Goal: Entertainment & Leisure: Consume media (video, audio)

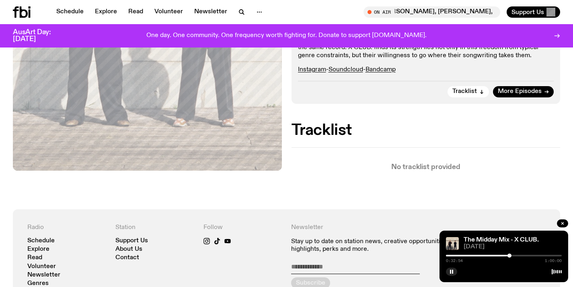
scroll to position [348, 0]
click at [511, 256] on div at bounding box center [511, 255] width 4 height 4
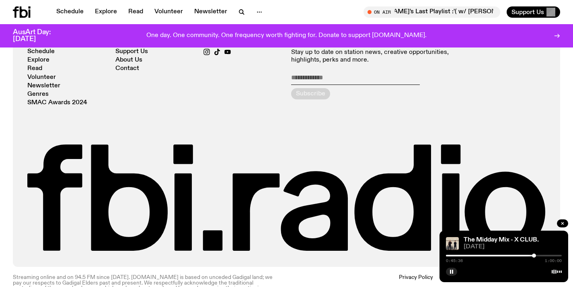
scroll to position [554, 0]
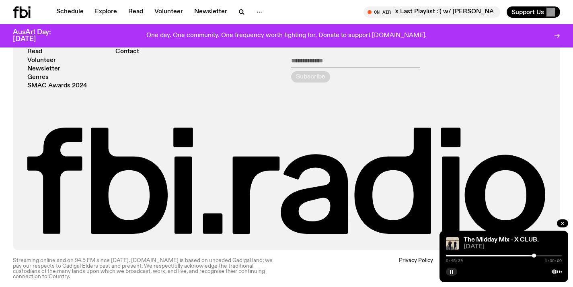
click at [457, 266] on div at bounding box center [504, 271] width 116 height 10
click at [449, 273] on button "button" at bounding box center [451, 272] width 11 height 8
click at [545, 256] on div "0:45:41 1:00:00" at bounding box center [504, 258] width 116 height 10
drag, startPoint x: 535, startPoint y: 257, endPoint x: 545, endPoint y: 255, distance: 10.3
click at [545, 255] on div at bounding box center [545, 255] width 4 height 4
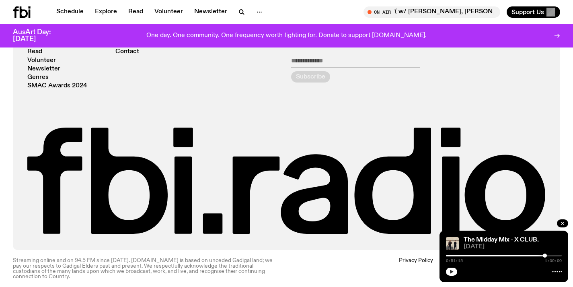
click at [456, 272] on button "button" at bounding box center [451, 272] width 11 height 8
click at [549, 255] on div at bounding box center [549, 255] width 4 height 4
click at [550, 255] on div at bounding box center [550, 255] width 4 height 4
click at [453, 272] on rect "button" at bounding box center [452, 272] width 1 height 4
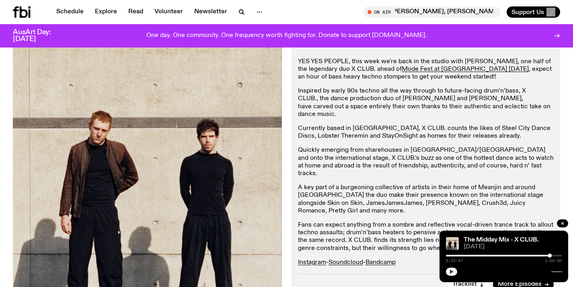
scroll to position [135, 0]
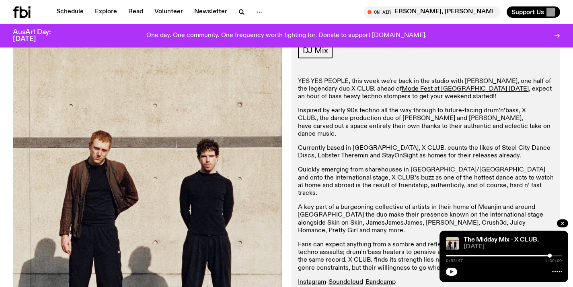
click at [547, 256] on div "0:53:47 1:00:00" at bounding box center [504, 258] width 116 height 10
drag, startPoint x: 551, startPoint y: 256, endPoint x: 537, endPoint y: 256, distance: 13.7
click at [537, 256] on div at bounding box center [538, 255] width 4 height 4
click at [454, 271] on button "button" at bounding box center [451, 272] width 11 height 8
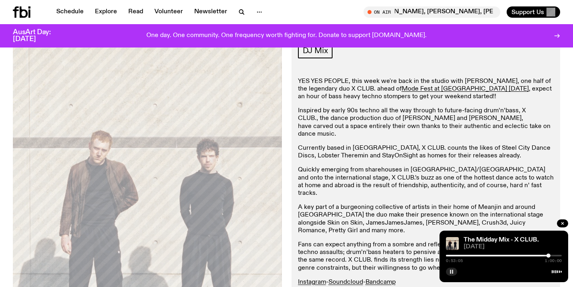
click at [454, 271] on button "button" at bounding box center [451, 272] width 11 height 8
